Goal: Transaction & Acquisition: Download file/media

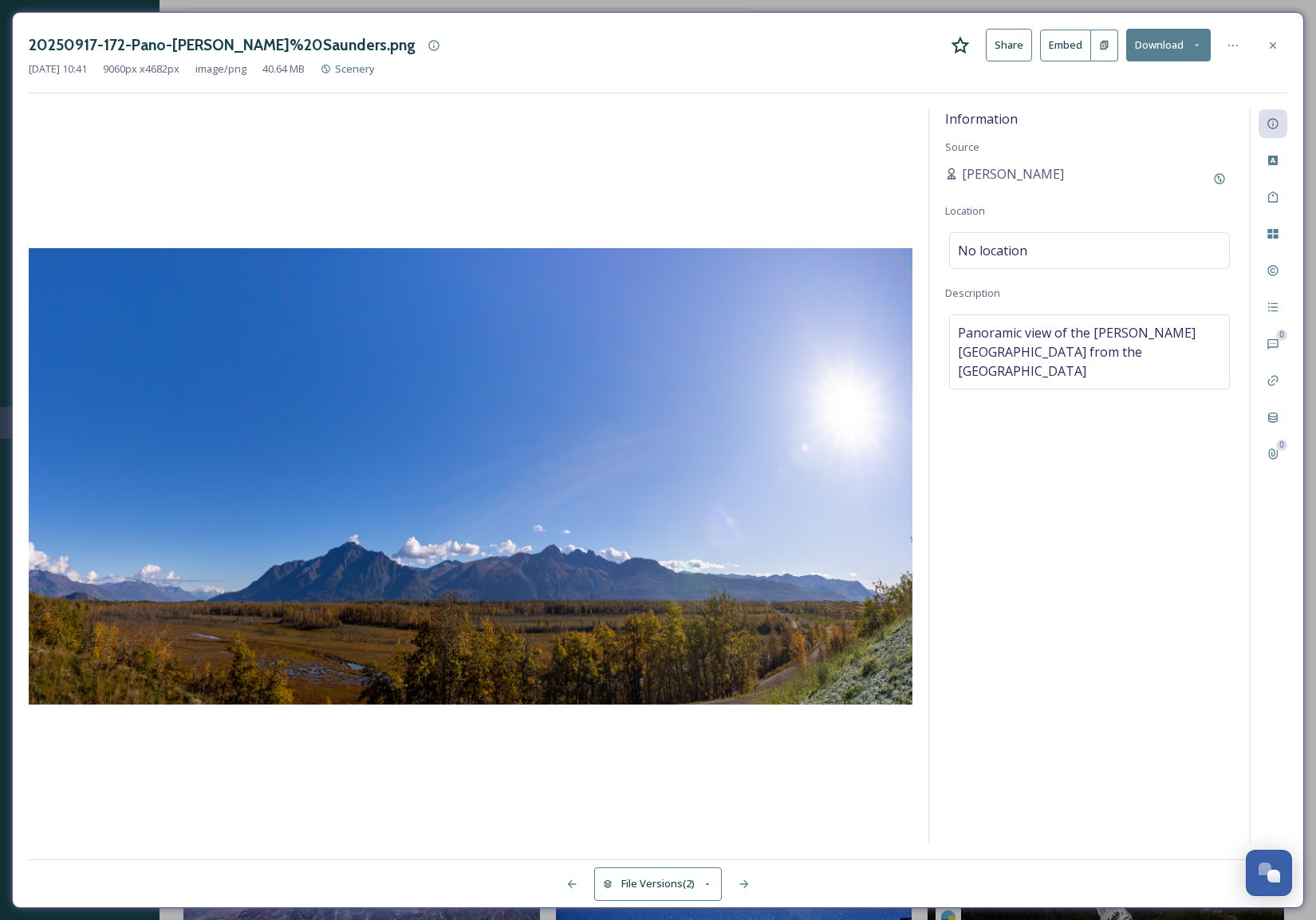
scroll to position [109, 0]
click at [1269, 43] on icon at bounding box center [1272, 45] width 13 height 13
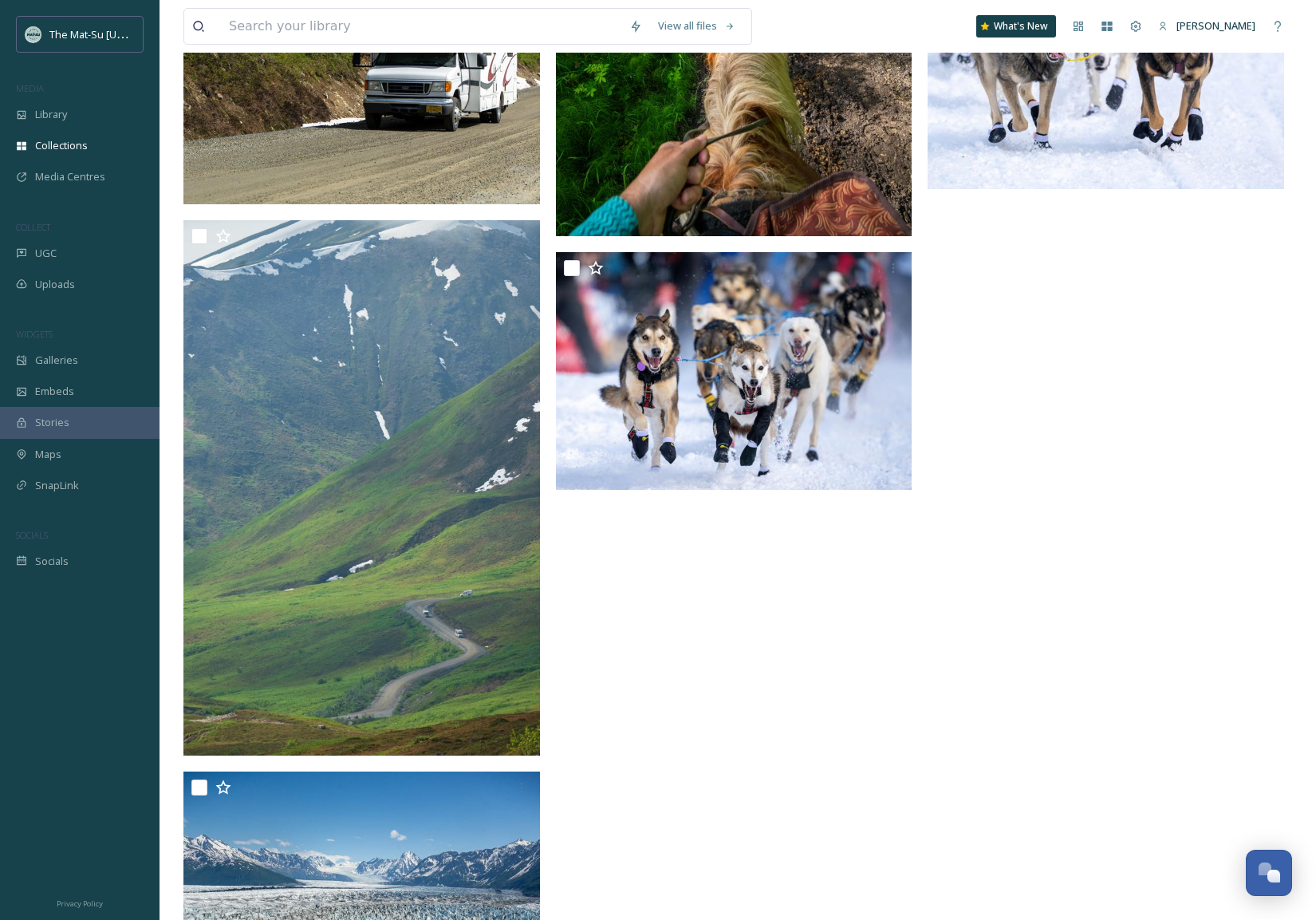
scroll to position [5323, 0]
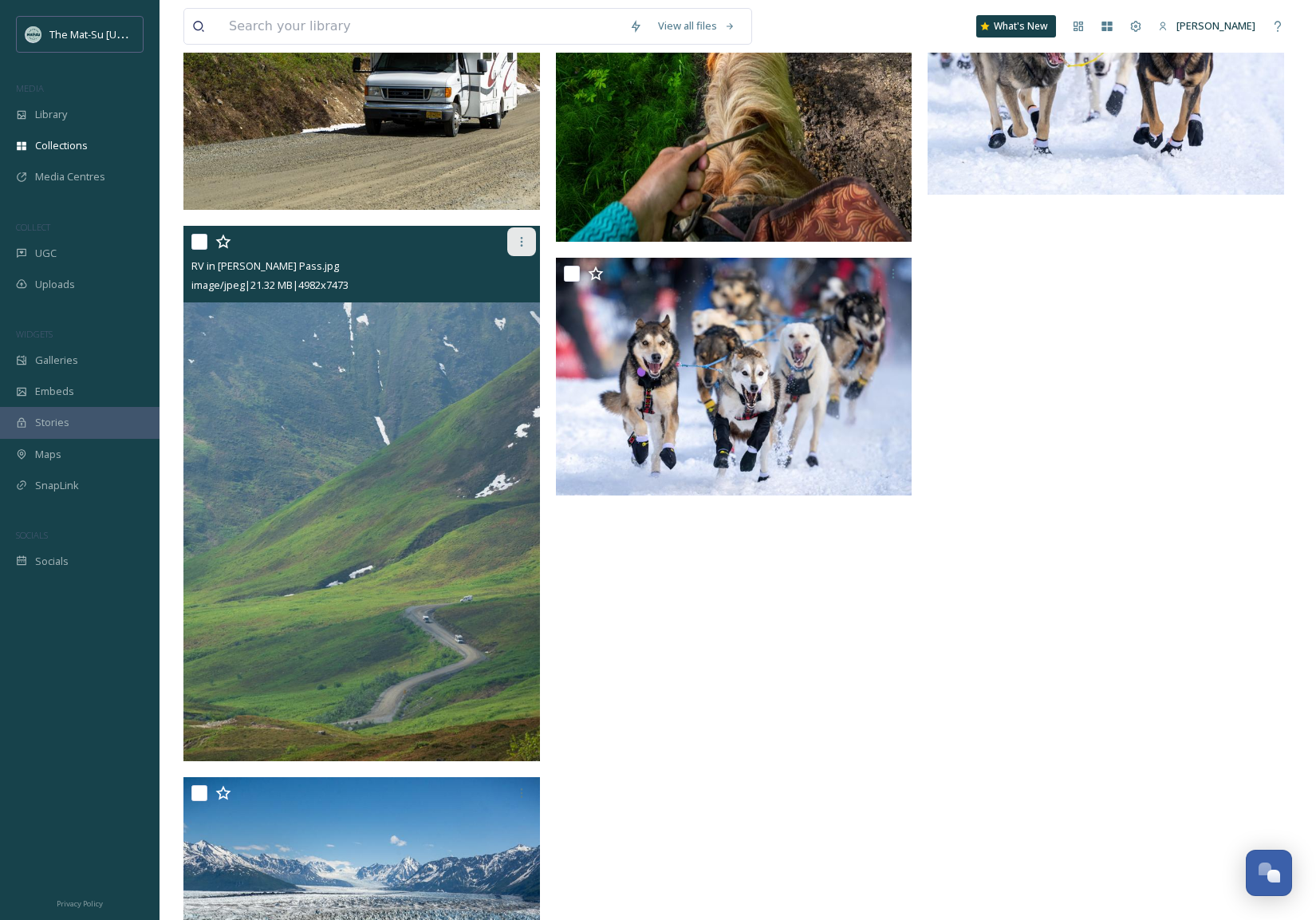
click at [525, 240] on icon at bounding box center [521, 241] width 13 height 13
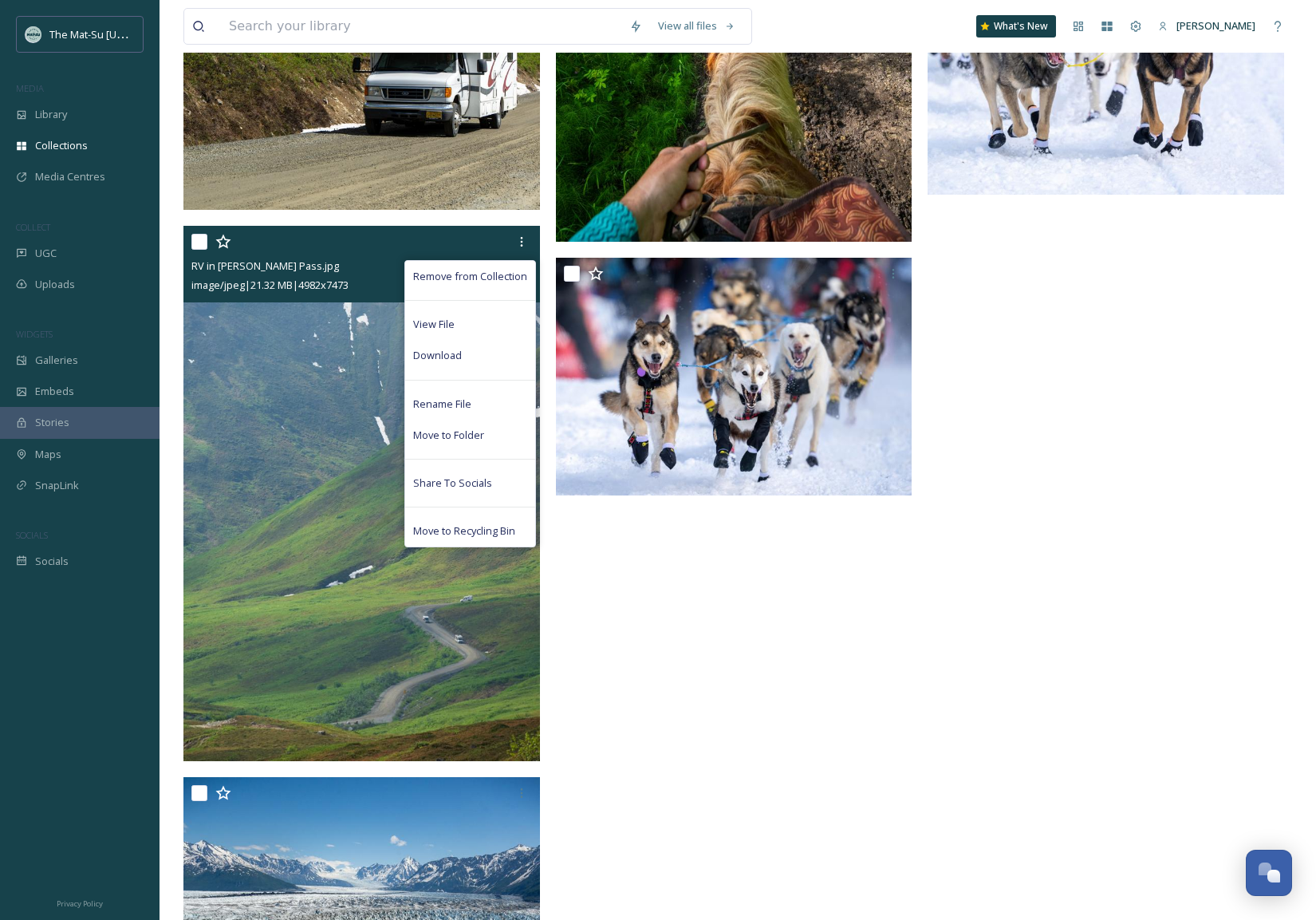
click at [494, 566] on img at bounding box center [362, 493] width 357 height 535
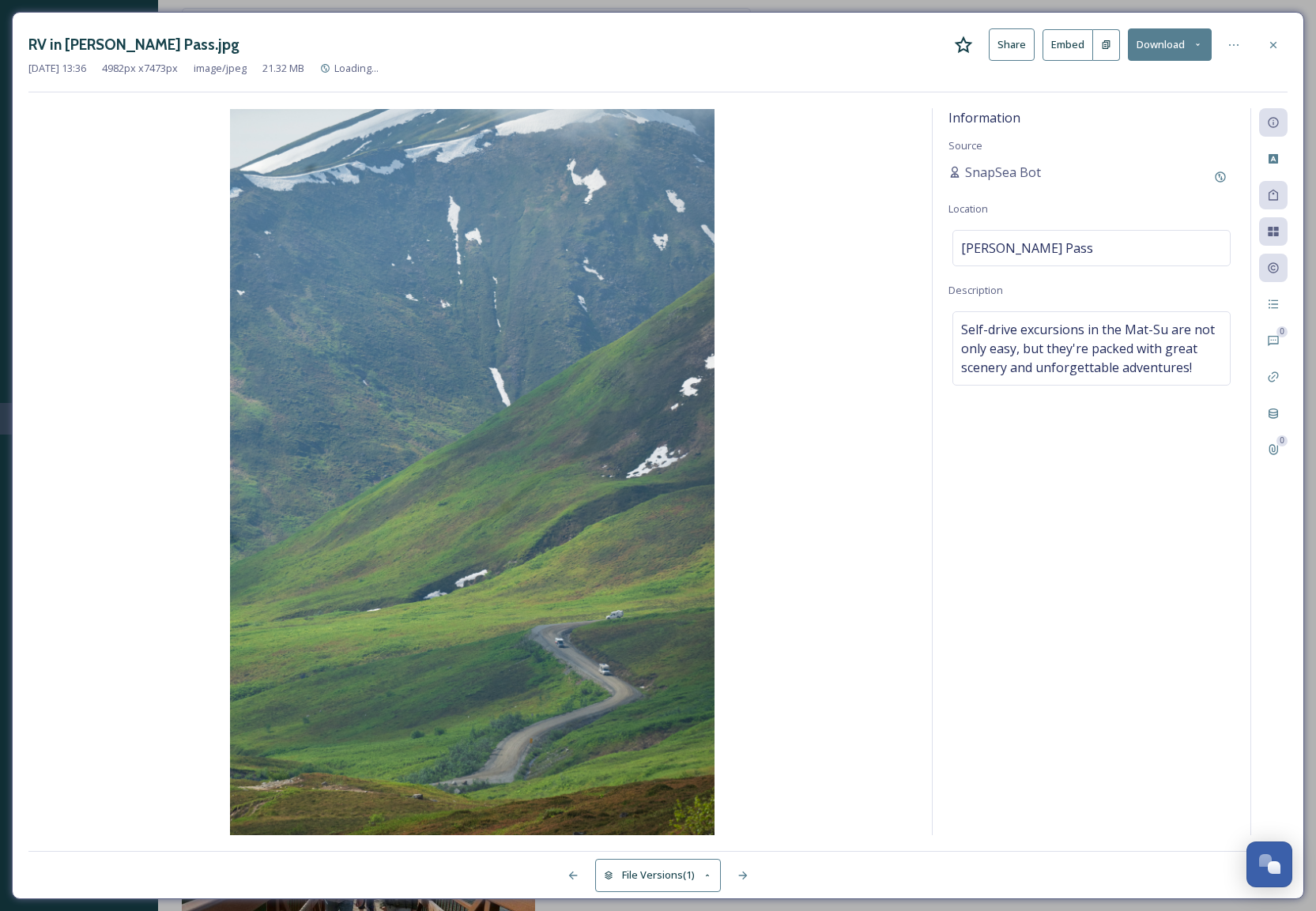
click at [1173, 42] on button "Download" at bounding box center [1169, 44] width 84 height 33
click at [1138, 80] on span "Download Original (4982 x 7473)" at bounding box center [1128, 81] width 149 height 15
click at [1272, 41] on icon at bounding box center [1273, 44] width 13 height 13
